Goal: Task Accomplishment & Management: Use online tool/utility

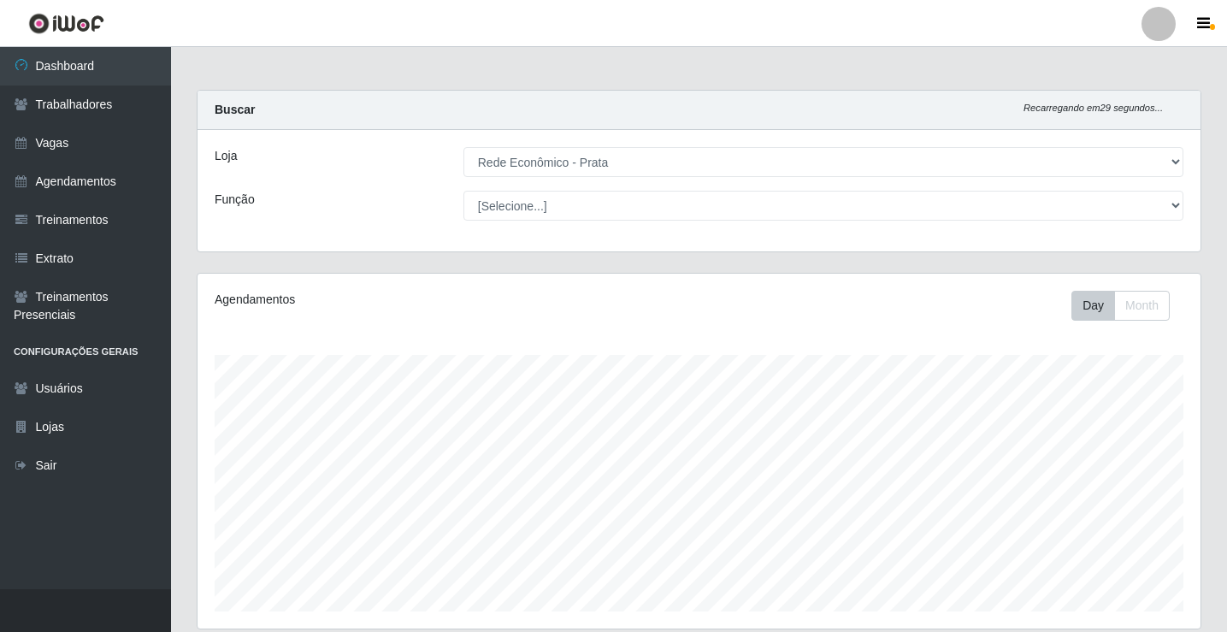
select select "192"
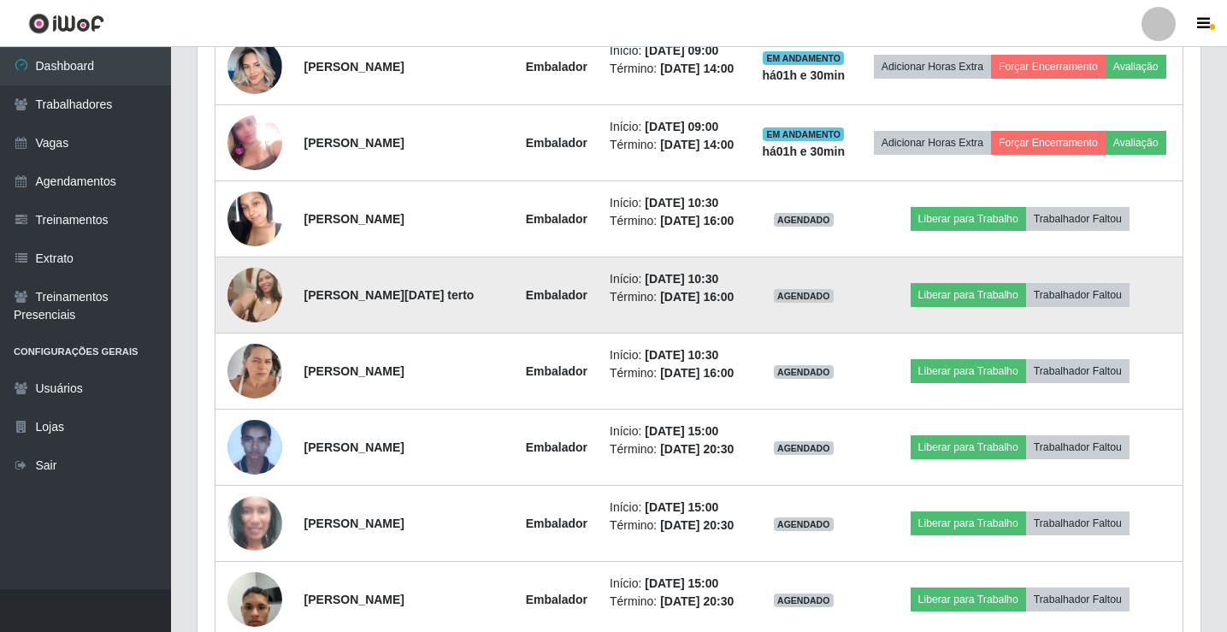
scroll to position [1139, 0]
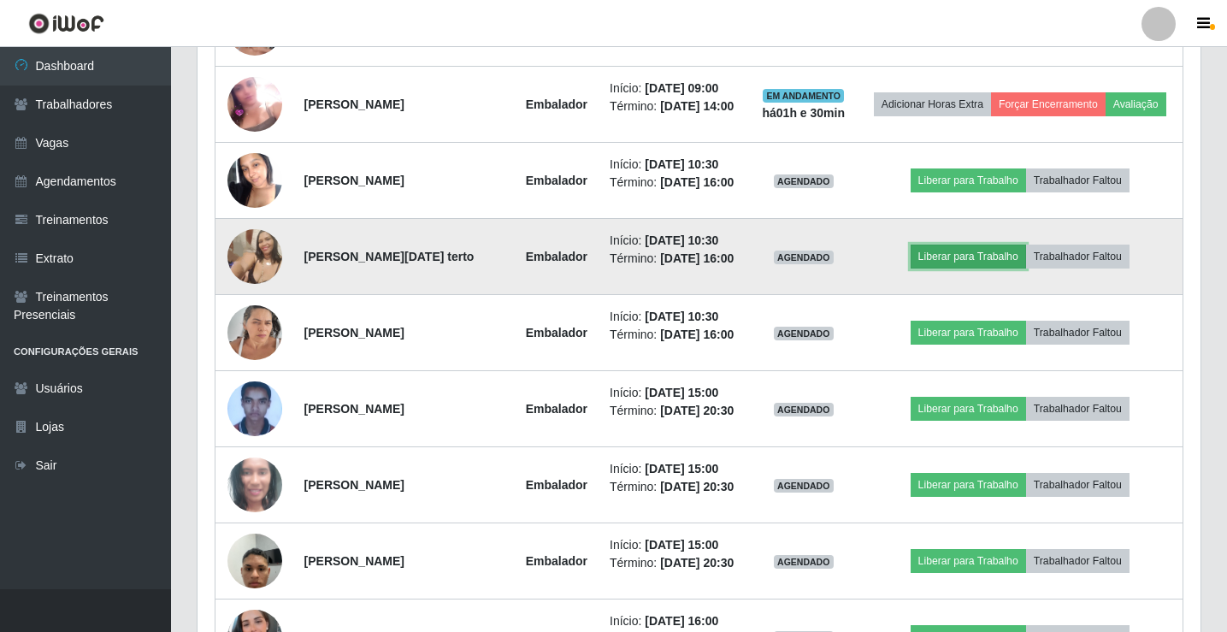
click at [944, 260] on button "Liberar para Trabalho" at bounding box center [967, 256] width 115 height 24
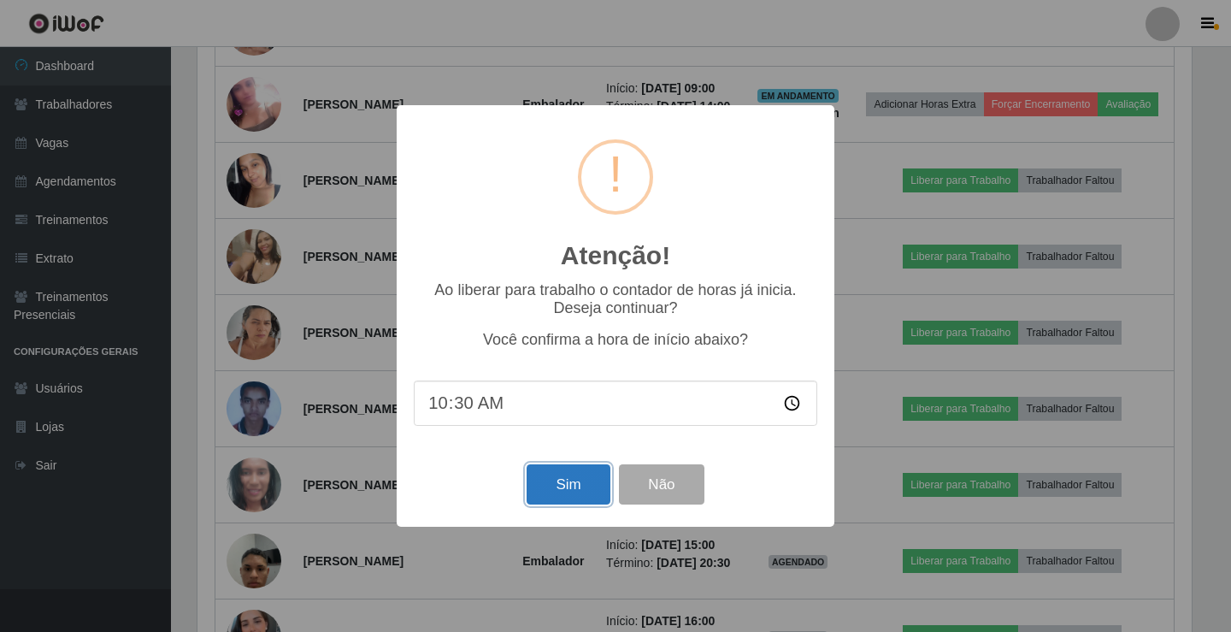
click at [573, 497] on button "Sim" at bounding box center [567, 484] width 83 height 40
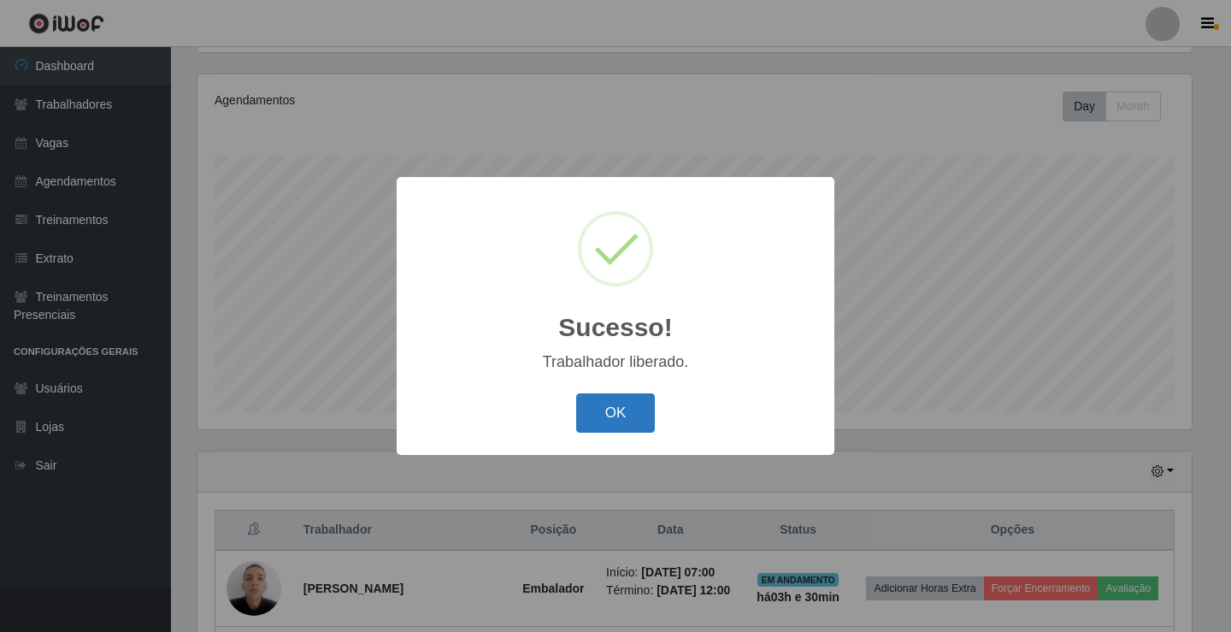
click at [615, 419] on button "OK" at bounding box center [615, 413] width 79 height 40
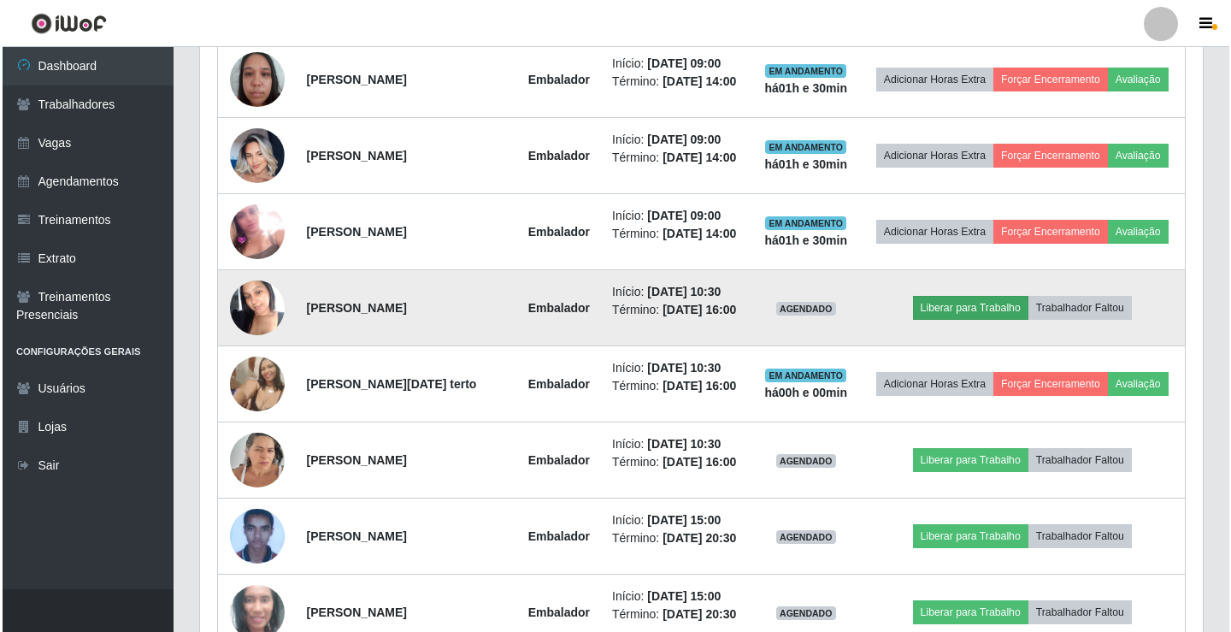
scroll to position [1054, 0]
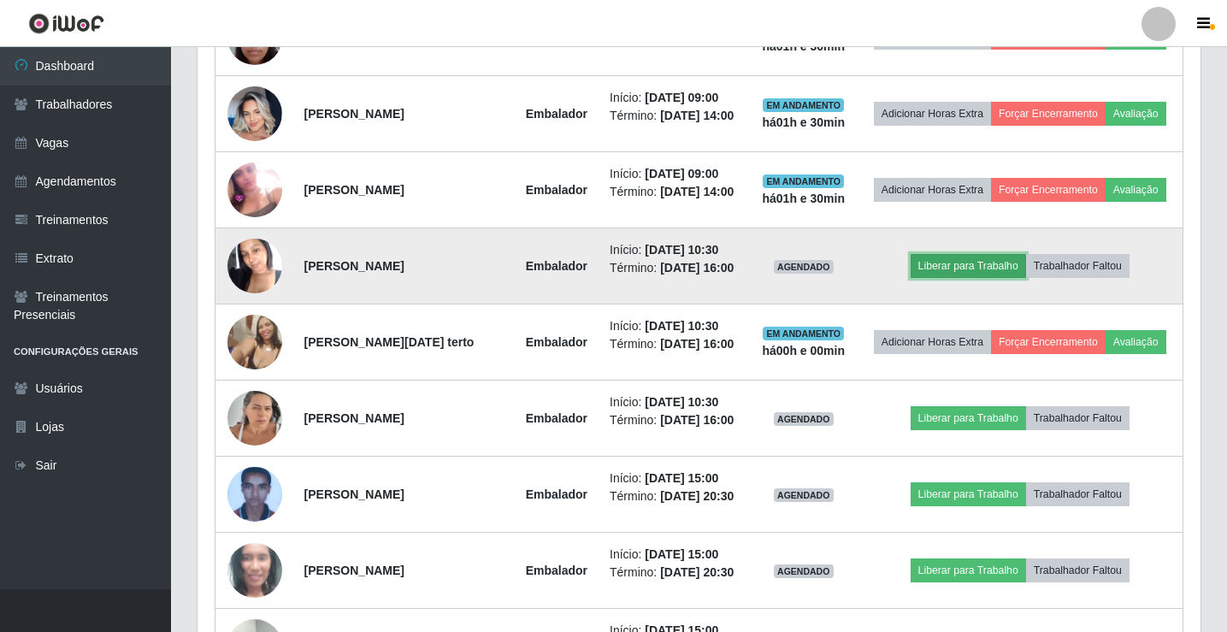
click at [997, 264] on button "Liberar para Trabalho" at bounding box center [967, 266] width 115 height 24
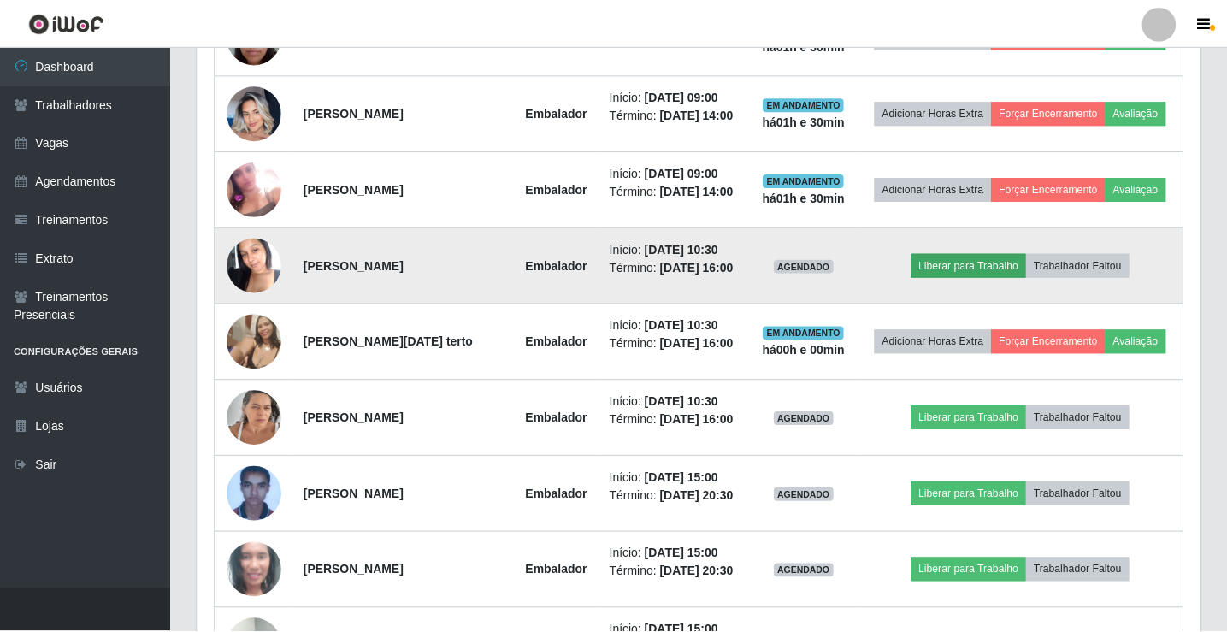
scroll to position [355, 994]
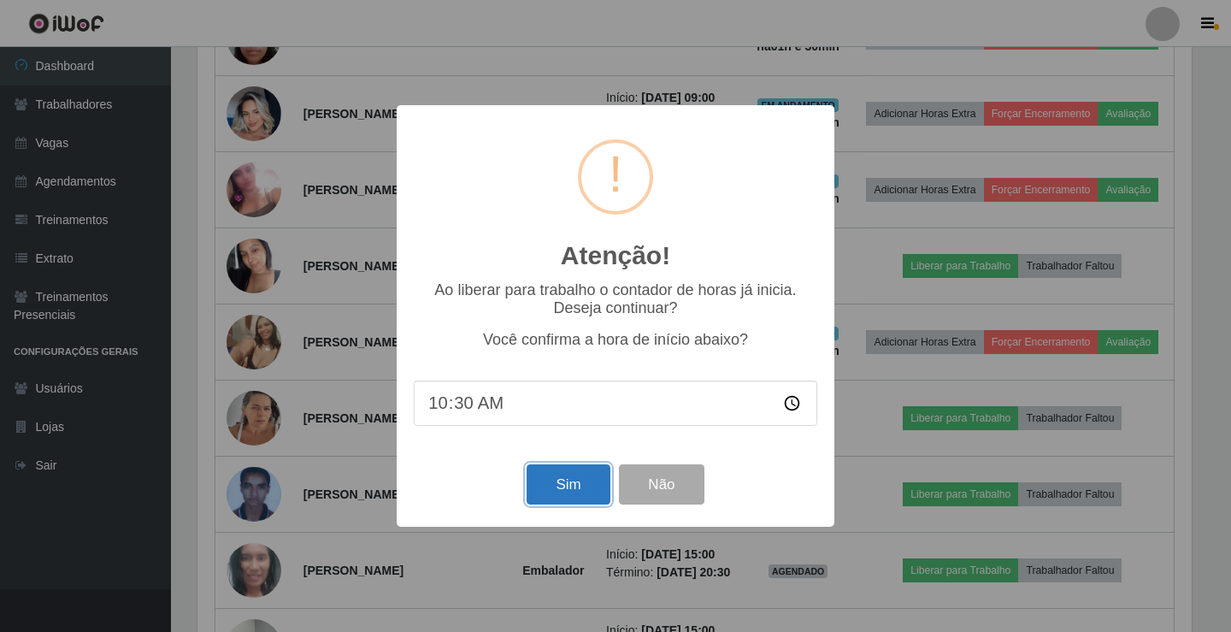
click at [560, 487] on button "Sim" at bounding box center [567, 484] width 83 height 40
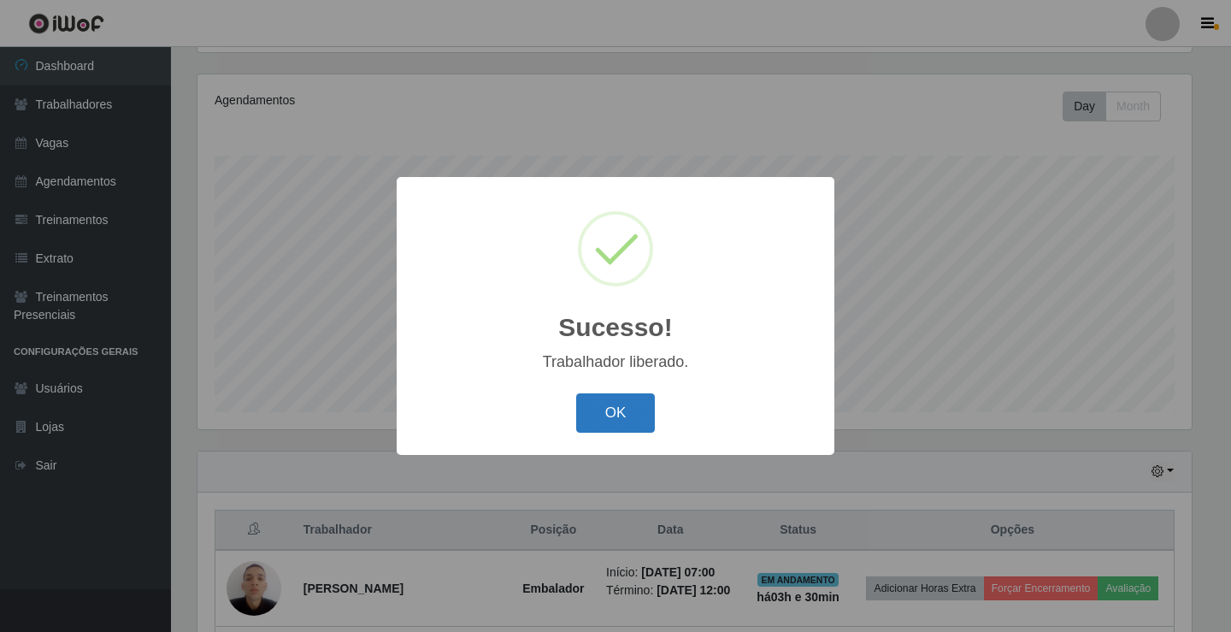
click at [620, 409] on button "OK" at bounding box center [615, 413] width 79 height 40
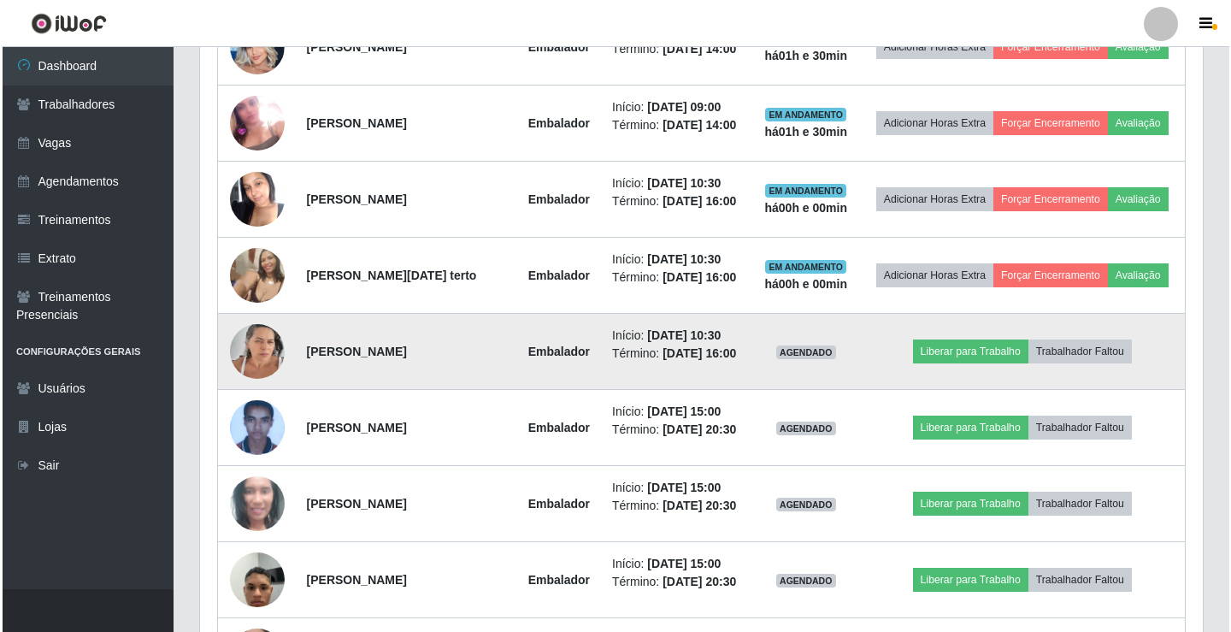
scroll to position [1225, 0]
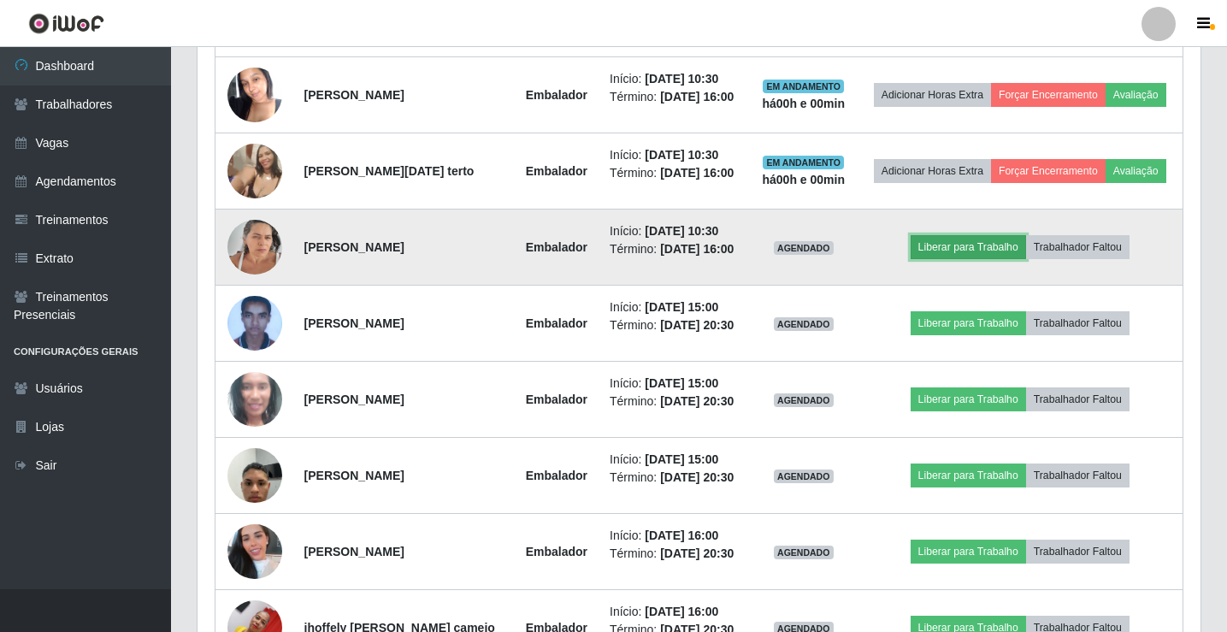
click at [984, 249] on button "Liberar para Trabalho" at bounding box center [967, 247] width 115 height 24
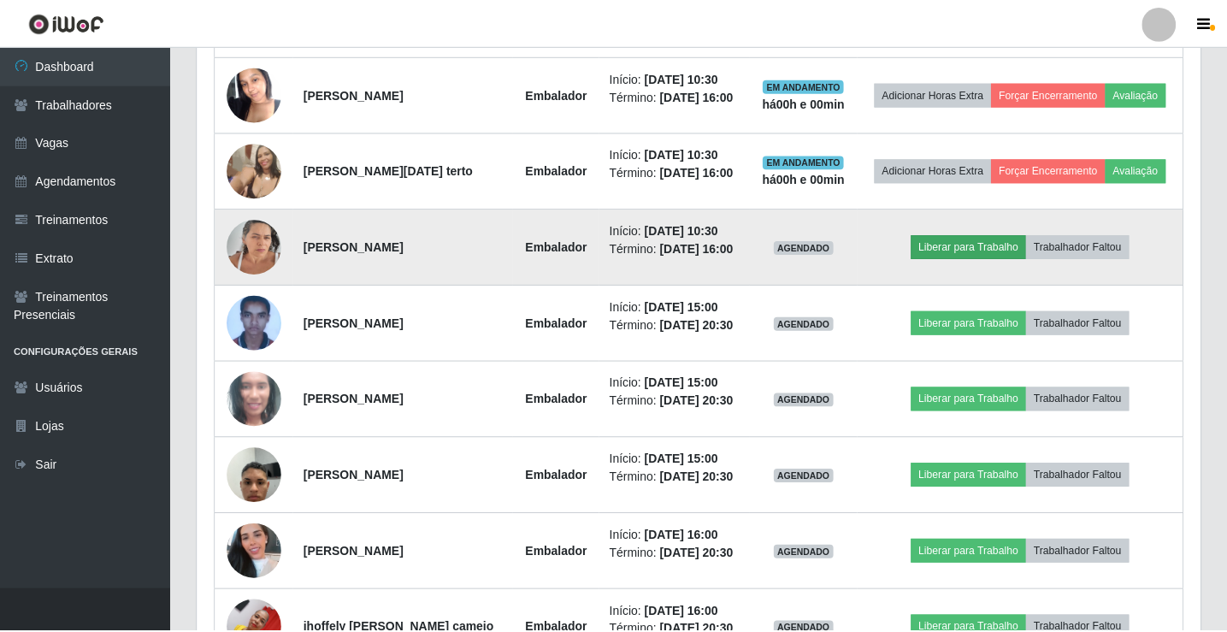
scroll to position [355, 994]
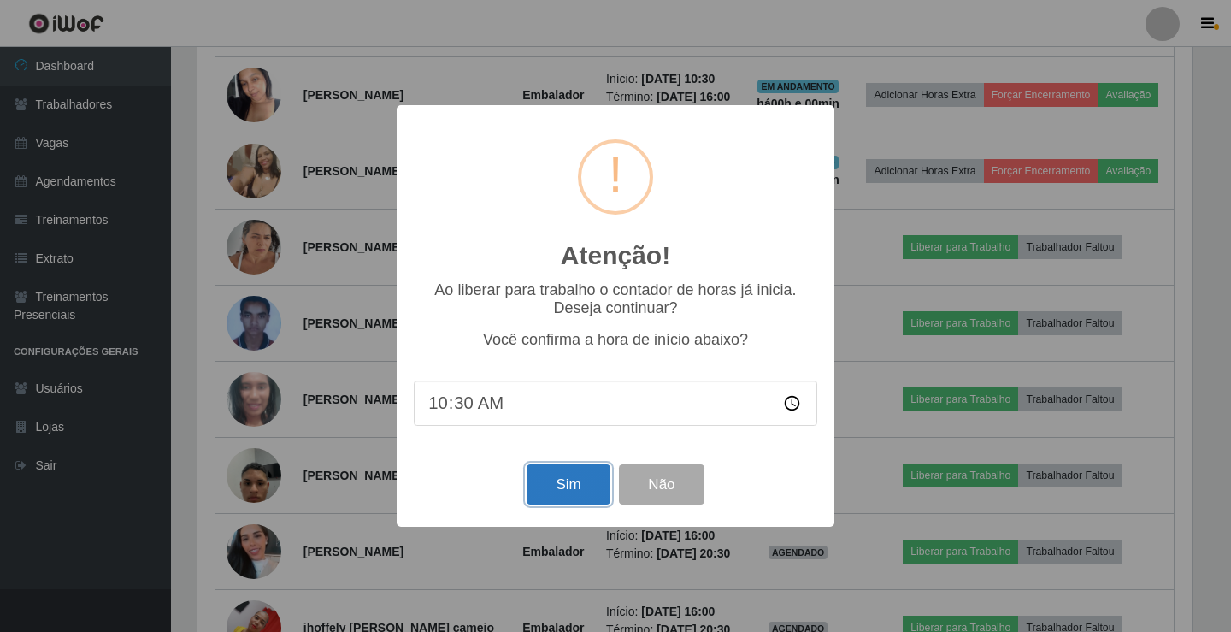
click at [576, 486] on button "Sim" at bounding box center [567, 484] width 83 height 40
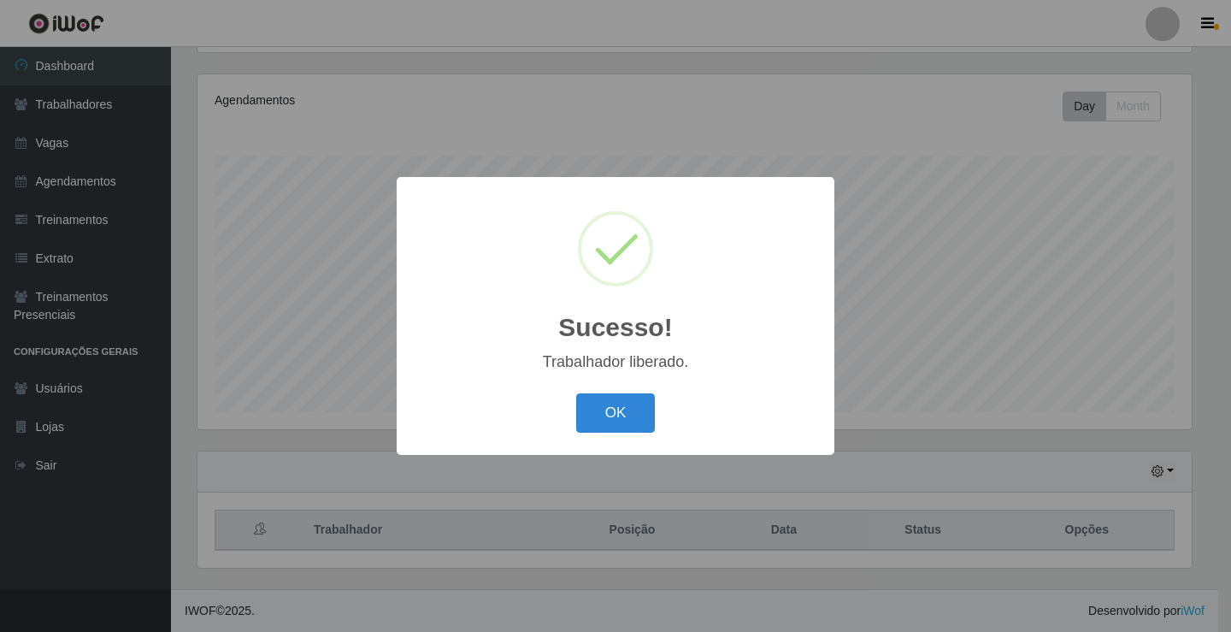
scroll to position [0, 0]
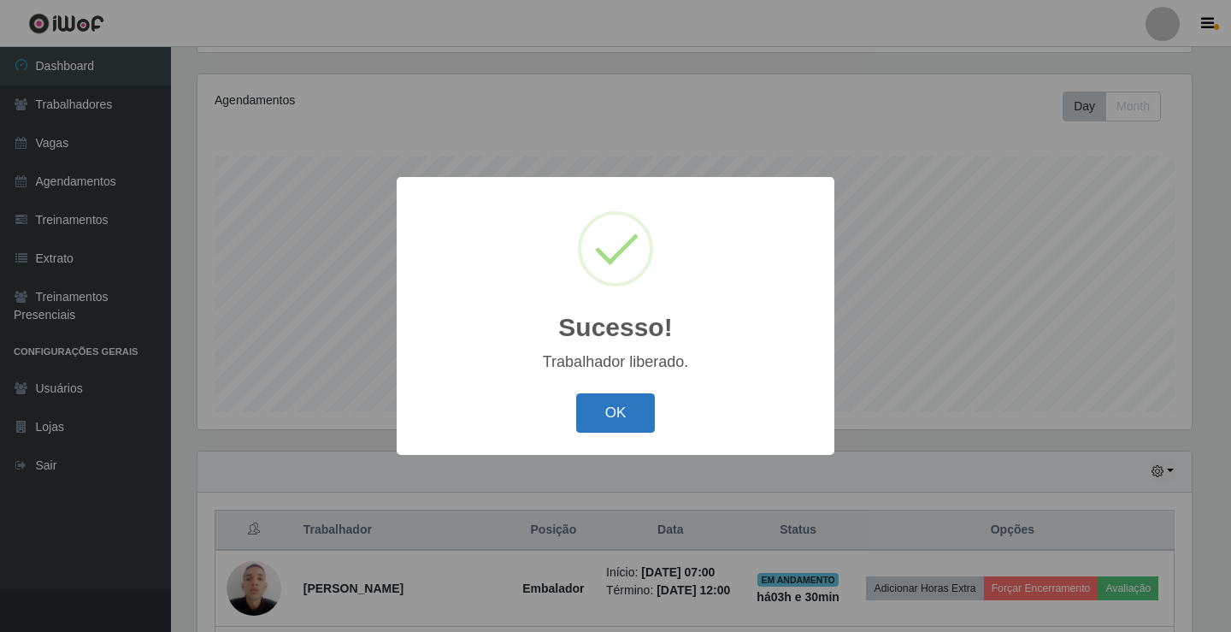
click at [637, 415] on button "OK" at bounding box center [615, 413] width 79 height 40
